Goal: Task Accomplishment & Management: Use online tool/utility

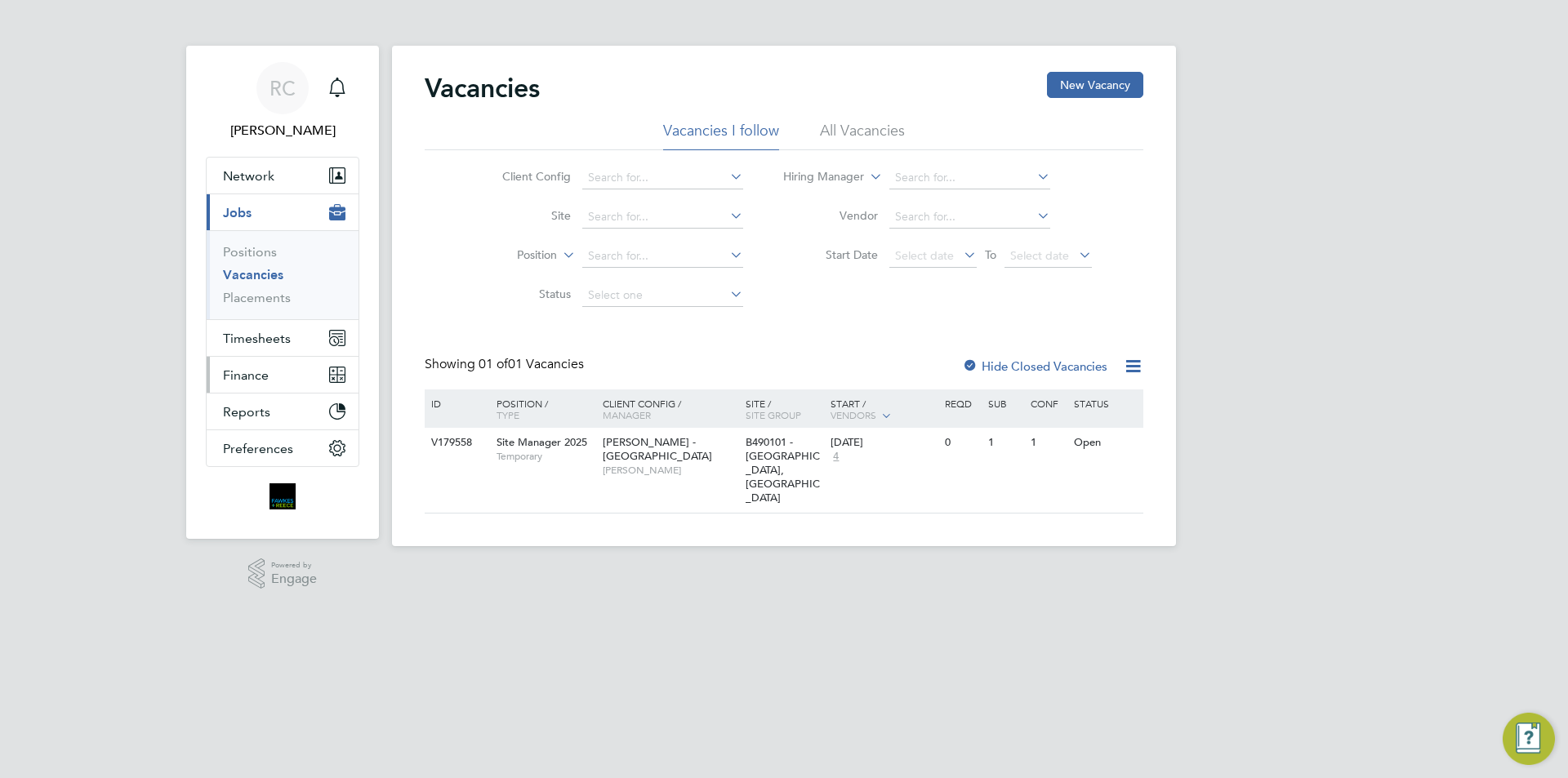
click at [268, 379] on button "Finance" at bounding box center [282, 375] width 152 height 36
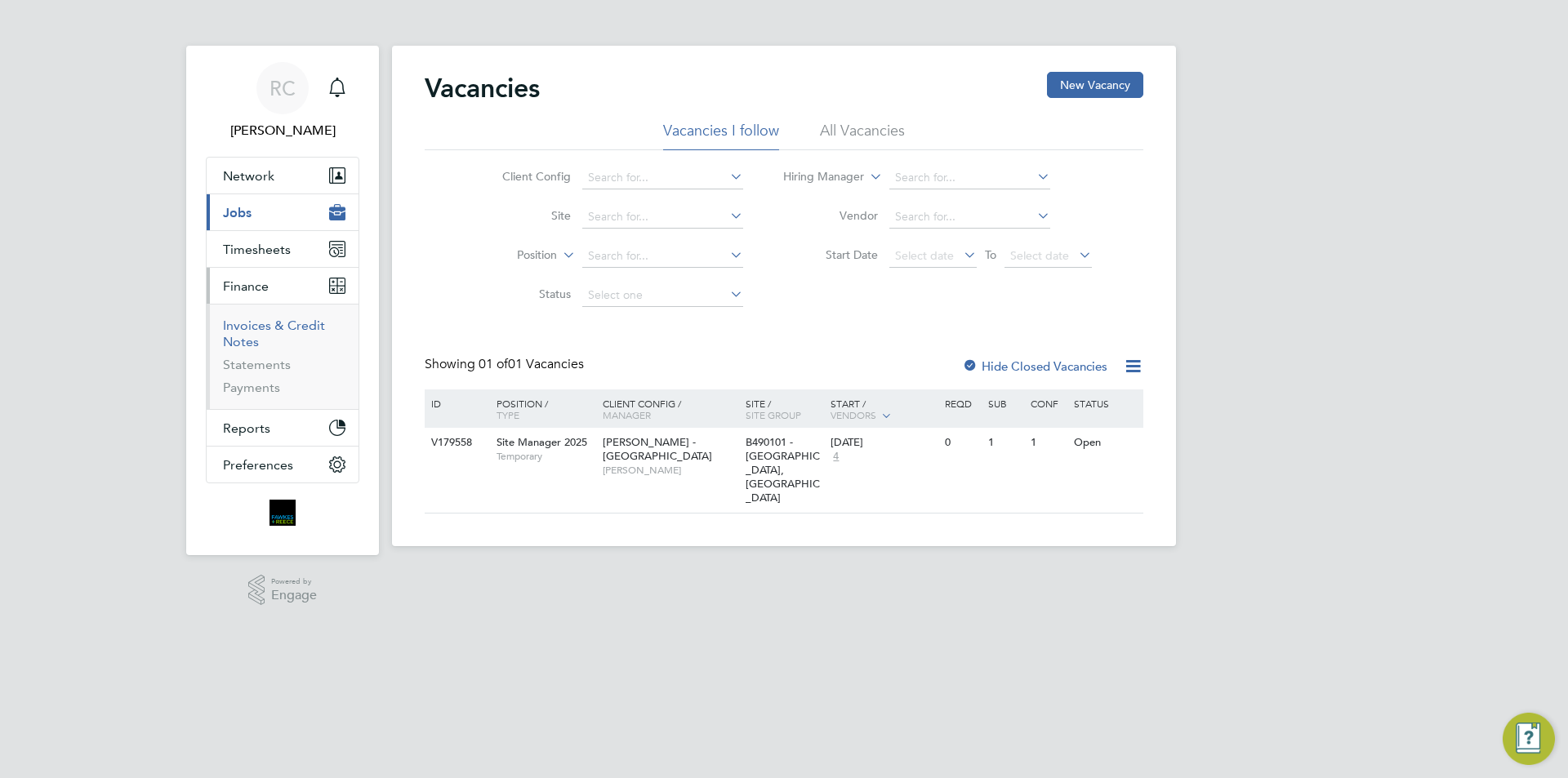
click at [253, 336] on link "Invoices & Credit Notes" at bounding box center [274, 333] width 102 height 32
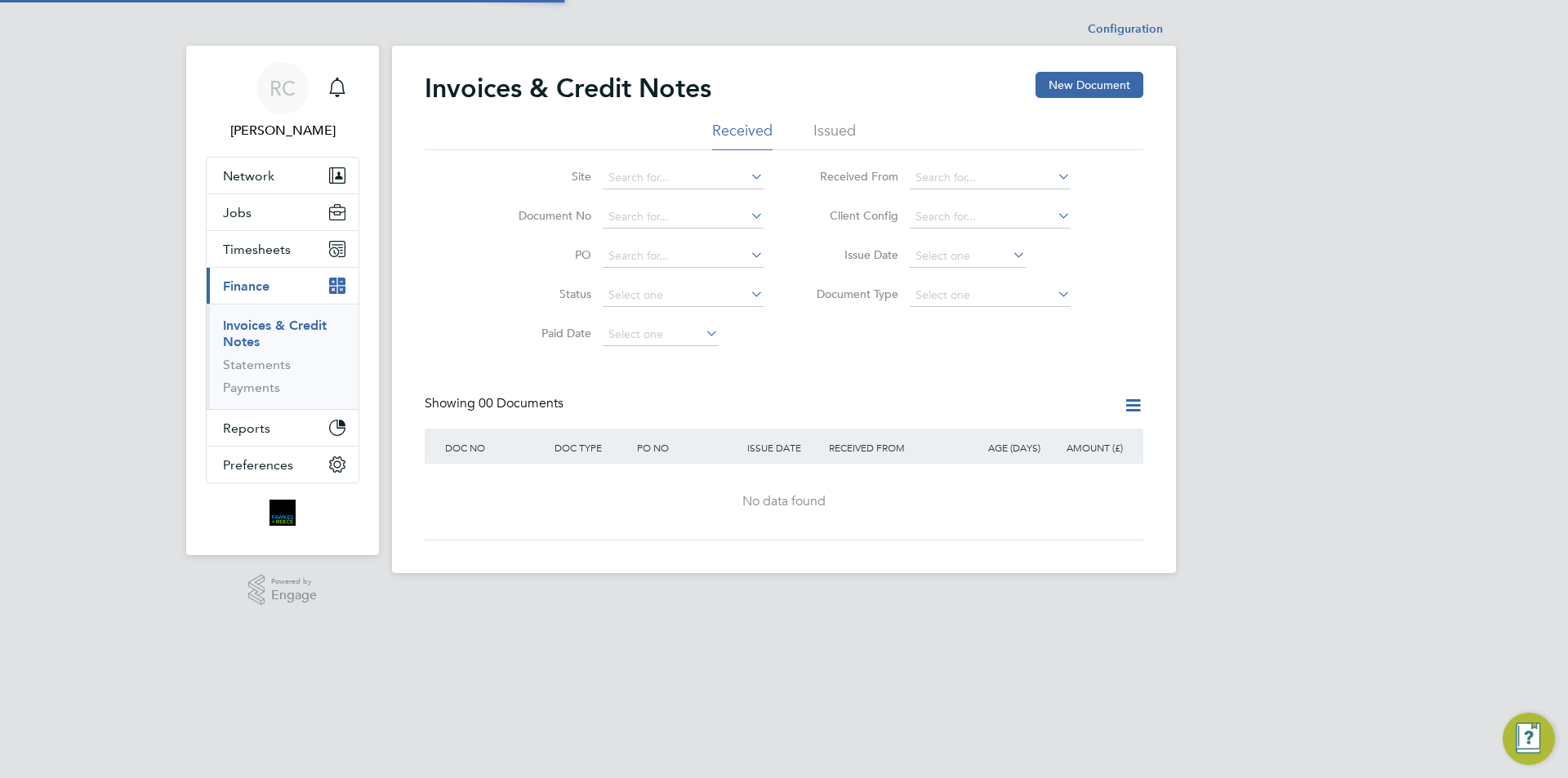
click at [264, 291] on span "Finance" at bounding box center [246, 286] width 46 height 15
click at [825, 132] on li "Issued" at bounding box center [834, 135] width 43 height 29
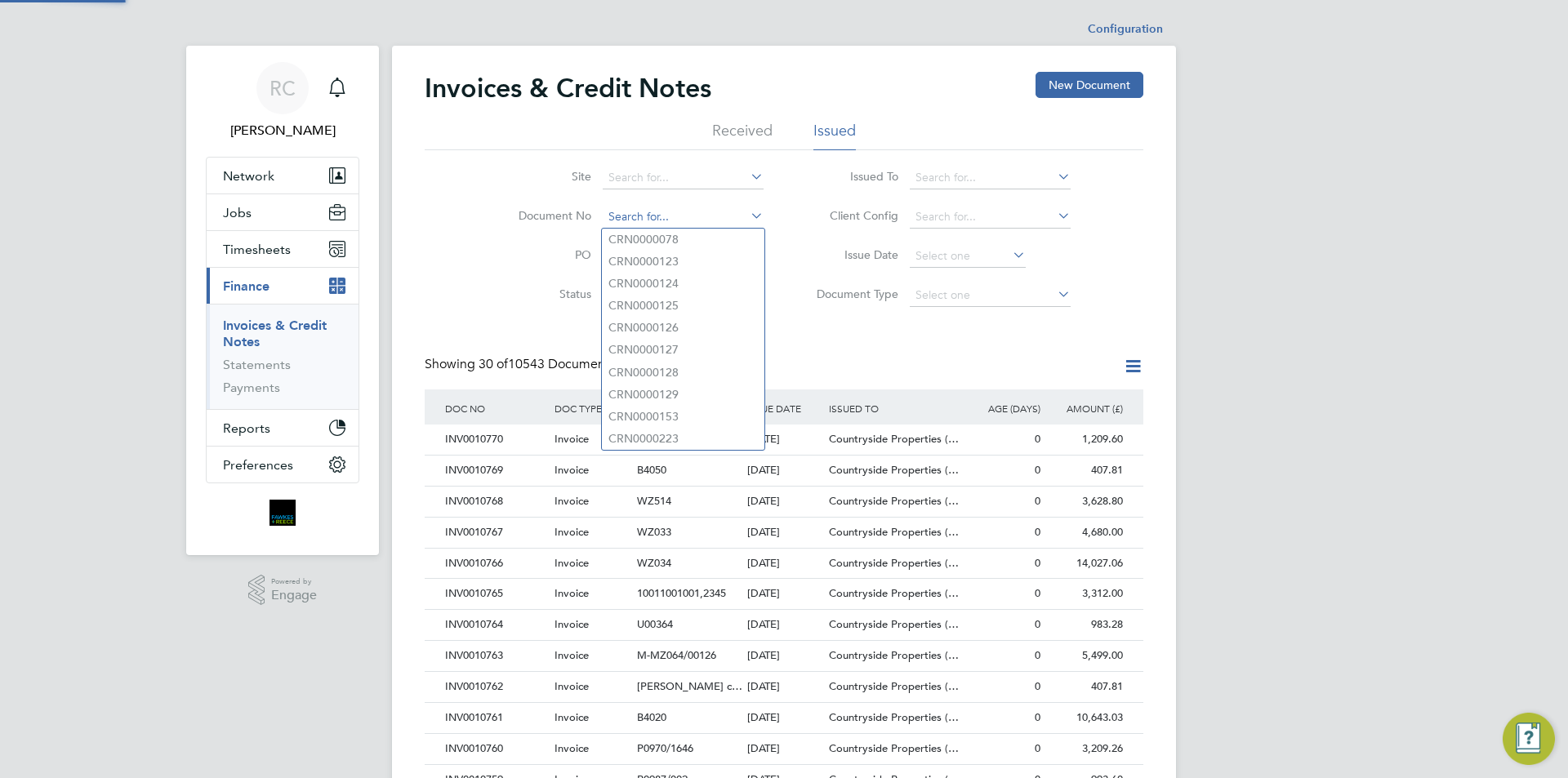
click at [618, 214] on input at bounding box center [683, 217] width 161 height 23
click at [691, 226] on input at bounding box center [683, 217] width 161 height 23
type input "INV0010697"
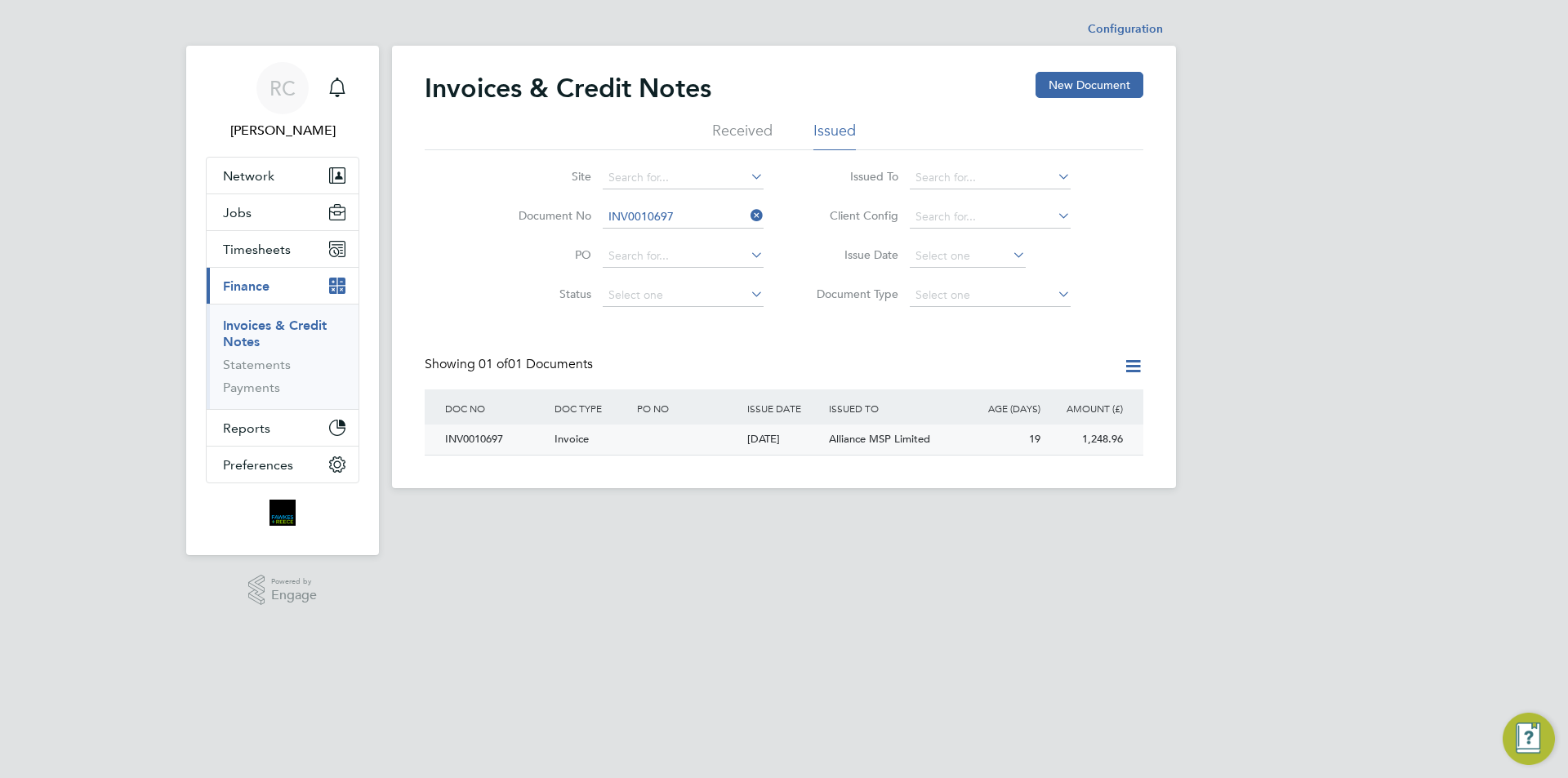
click at [898, 445] on span "Alliance MSP Limited" at bounding box center [878, 438] width 101 height 14
